Goal: Transaction & Acquisition: Purchase product/service

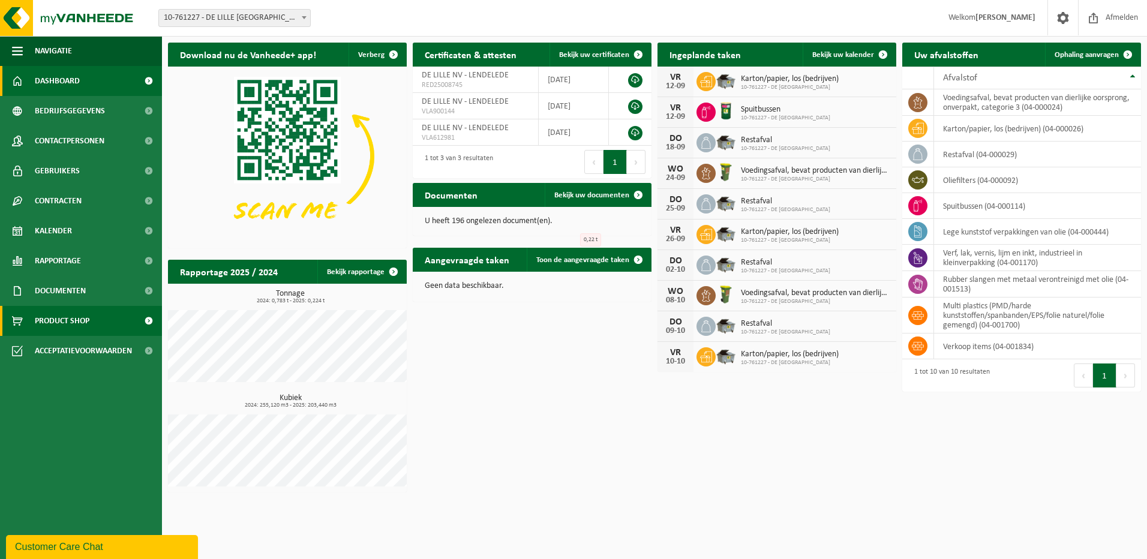
click at [81, 317] on span "Product Shop" at bounding box center [62, 321] width 55 height 30
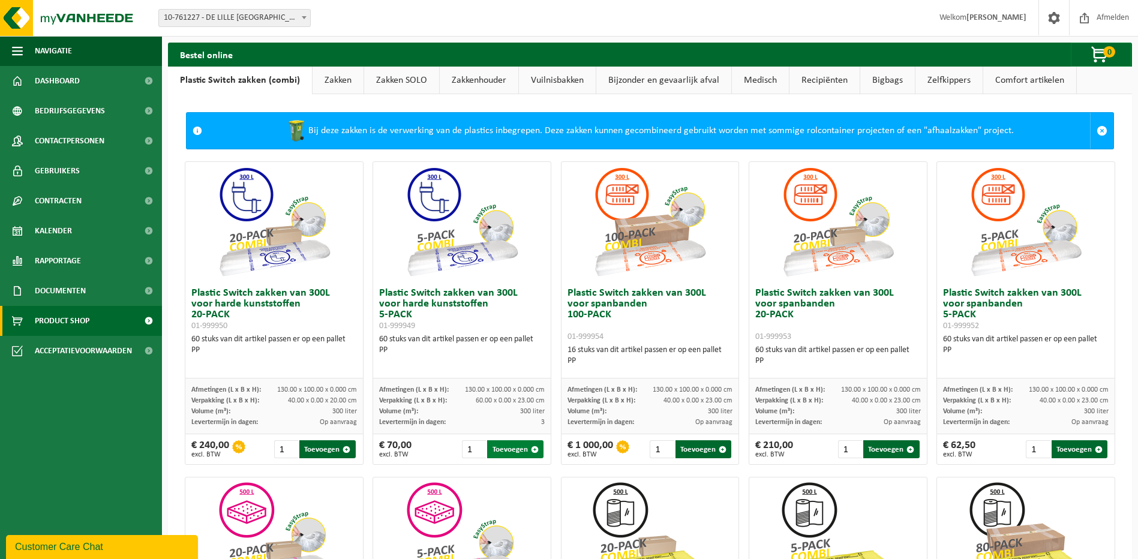
click at [502, 454] on button "Toevoegen" at bounding box center [515, 449] width 56 height 18
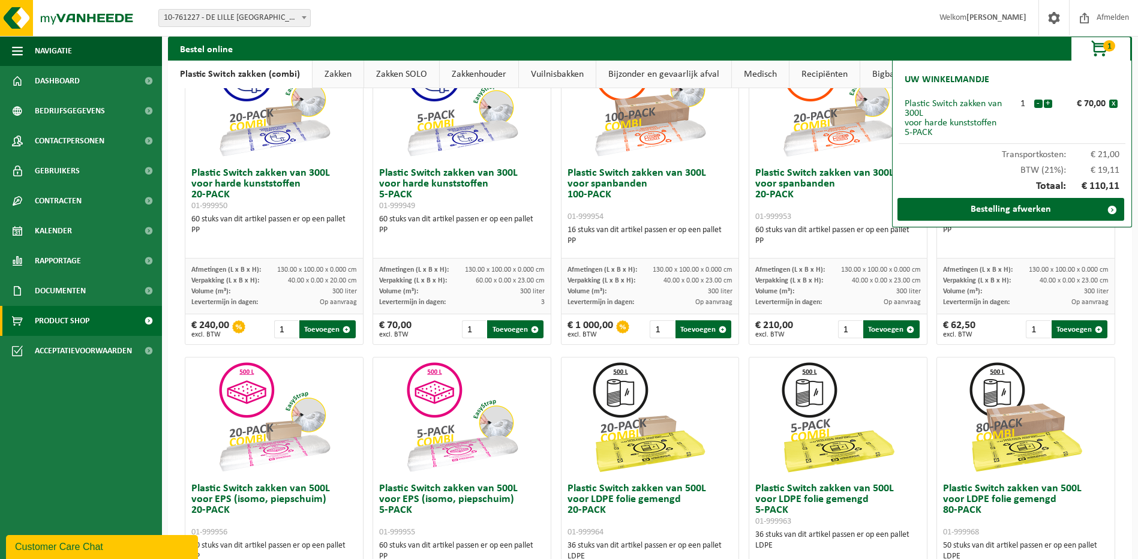
scroll to position [240, 0]
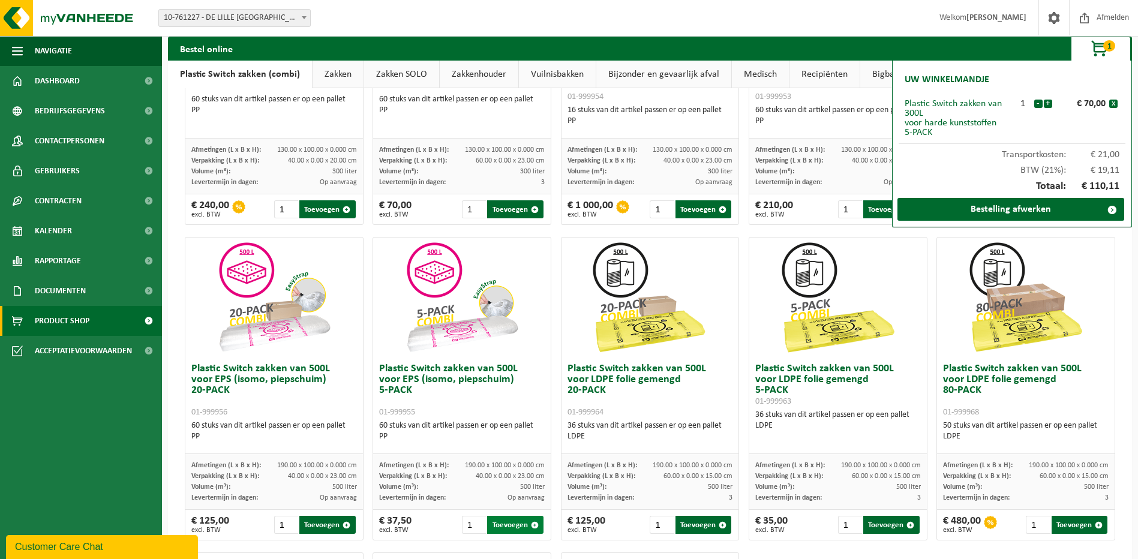
click at [519, 532] on button "Toevoegen" at bounding box center [515, 525] width 56 height 18
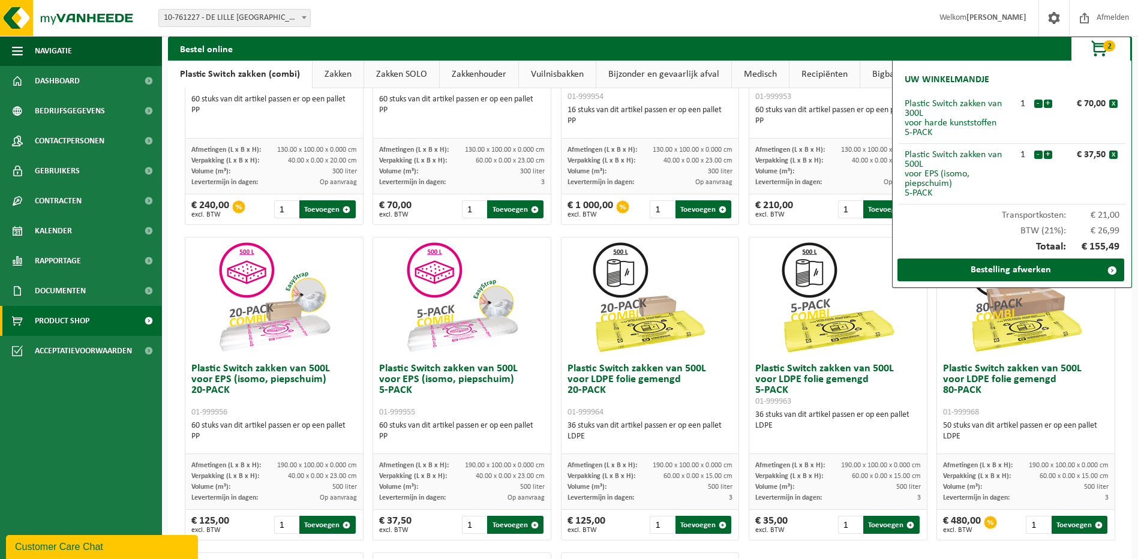
click at [551, 79] on link "Vuilnisbakken" at bounding box center [557, 75] width 77 height 28
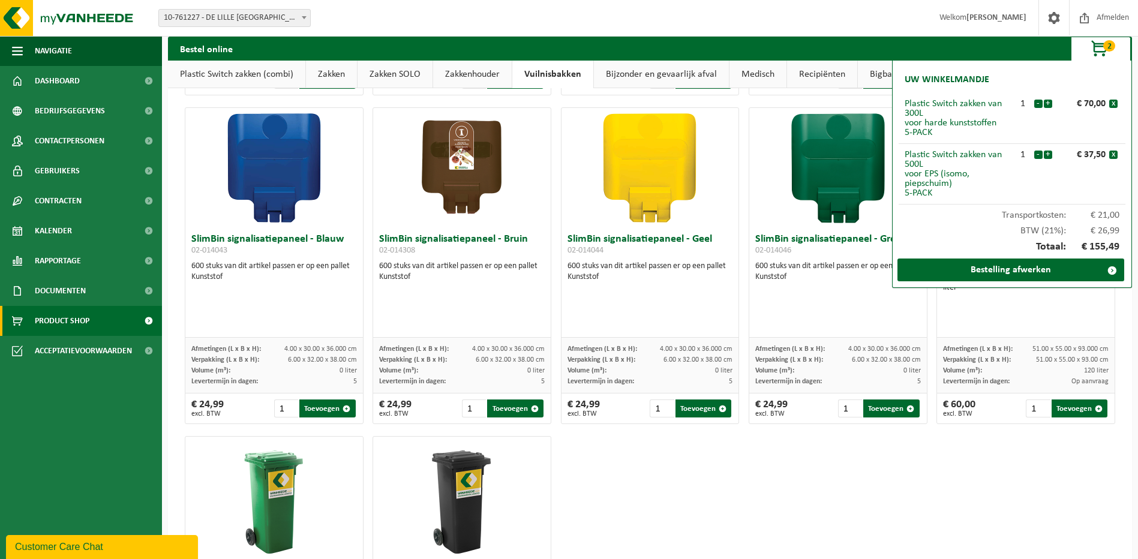
scroll to position [1260, 0]
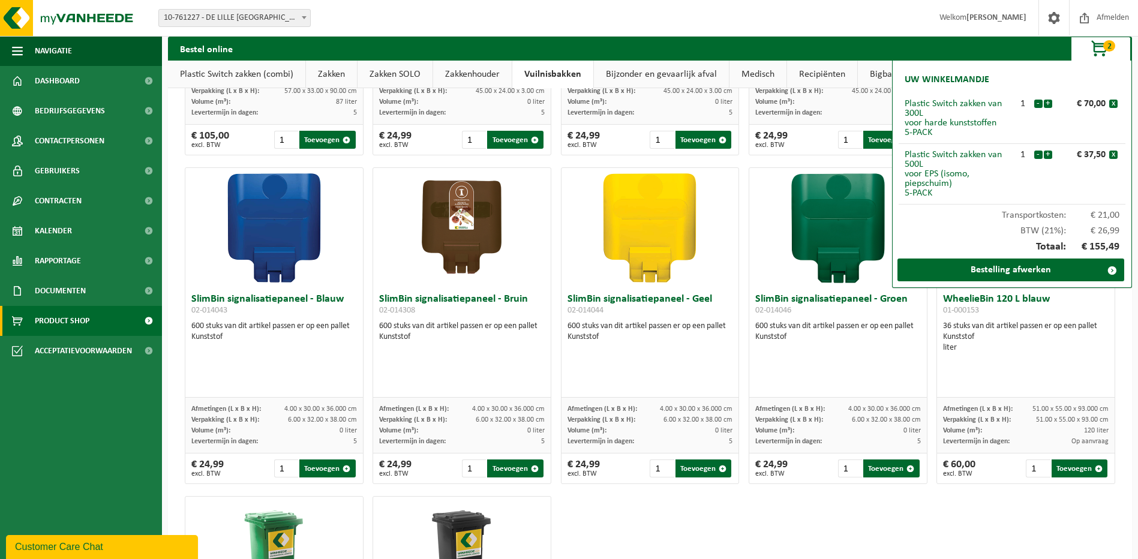
click at [700, 306] on h3 "SlimBin signalisatiepaneel - Geel 02-014044" at bounding box center [651, 306] width 166 height 24
click at [1046, 370] on div "WheelieBin 120 L blauw 01-000153 36 stuks van dit artikel passen er op een pall…" at bounding box center [1026, 343] width 178 height 110
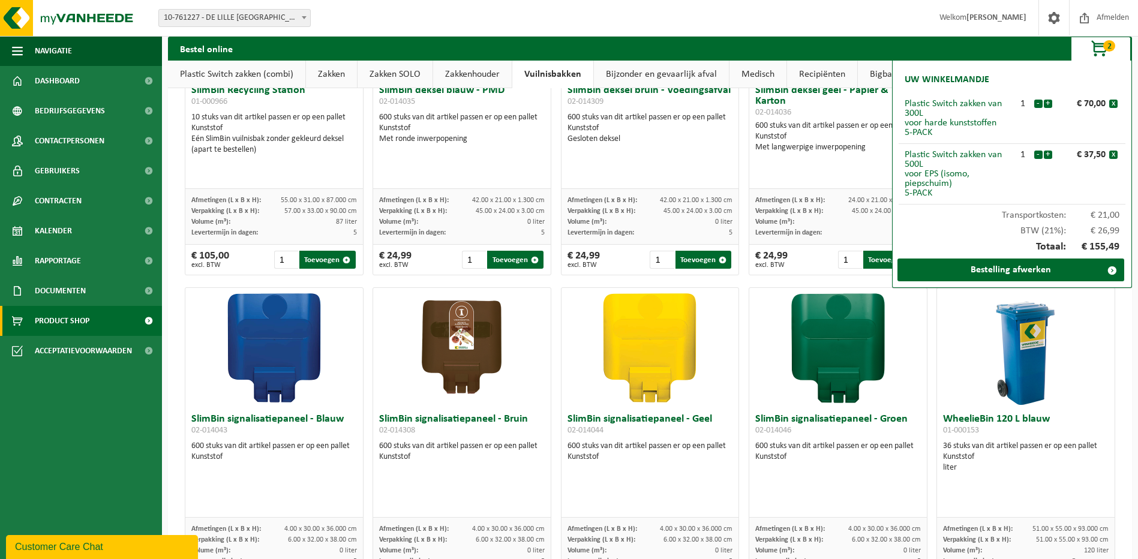
scroll to position [1200, 0]
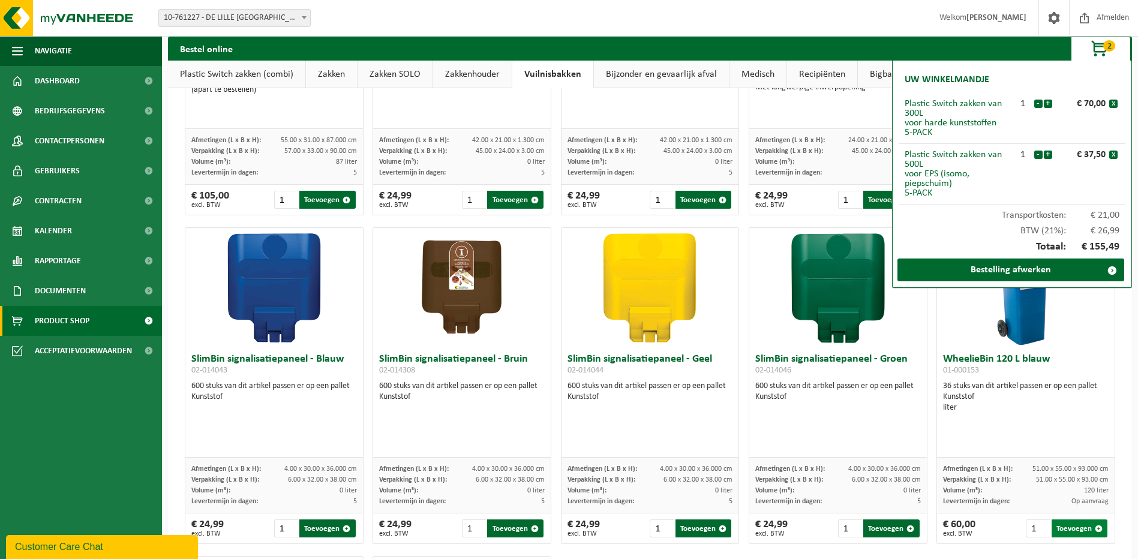
click at [1063, 532] on button "Toevoegen" at bounding box center [1080, 529] width 56 height 18
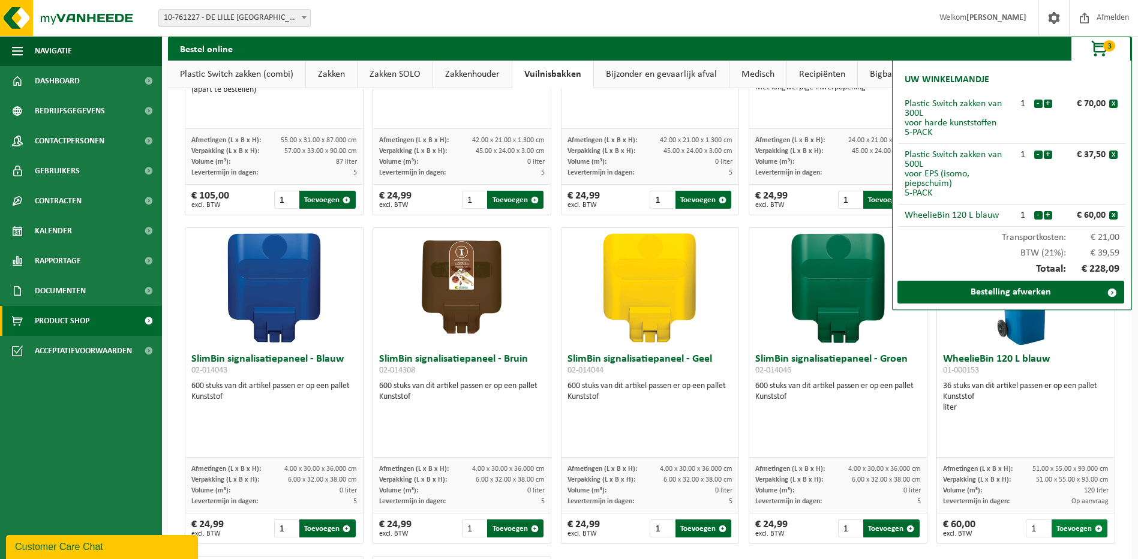
click at [1063, 532] on button "Toevoegen" at bounding box center [1080, 529] width 56 height 18
click at [1054, 438] on div "WheelieBin 120 L blauw 01-000153 36 stuks van dit artikel passen er op een pall…" at bounding box center [1026, 403] width 178 height 110
click at [1103, 46] on span "6" at bounding box center [1109, 45] width 12 height 11
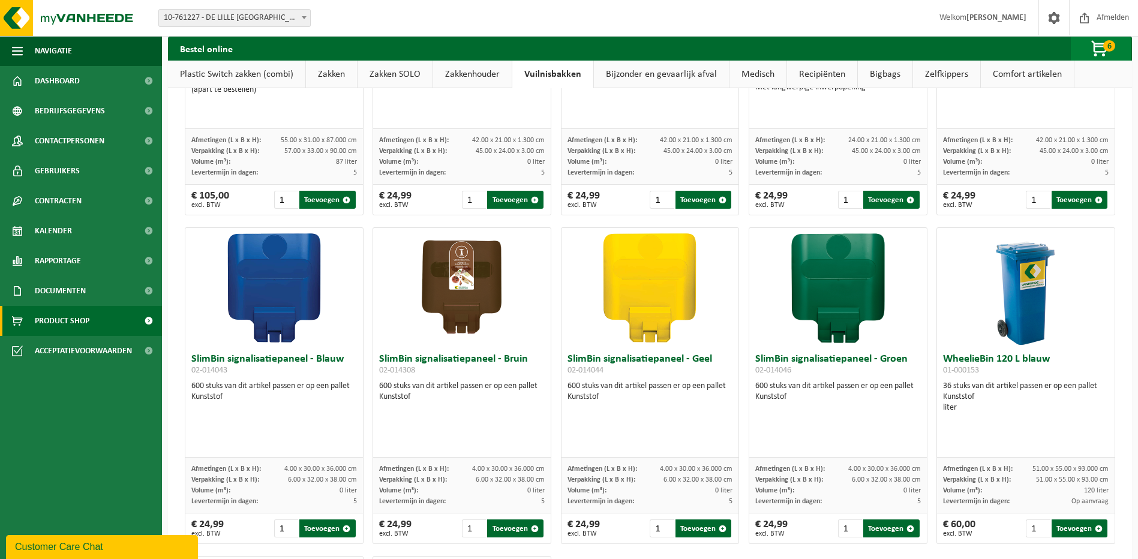
click at [1091, 40] on span "button" at bounding box center [1100, 49] width 60 height 24
